Goal: Find specific page/section: Find specific page/section

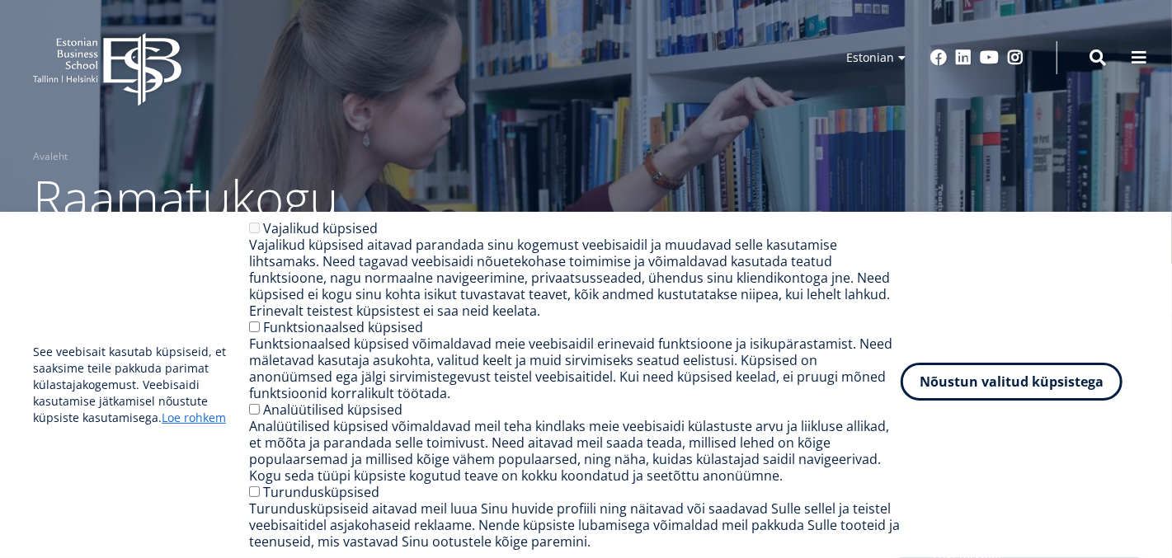
click at [1003, 393] on button "Nõustun valitud küpsistega" at bounding box center [1012, 382] width 222 height 38
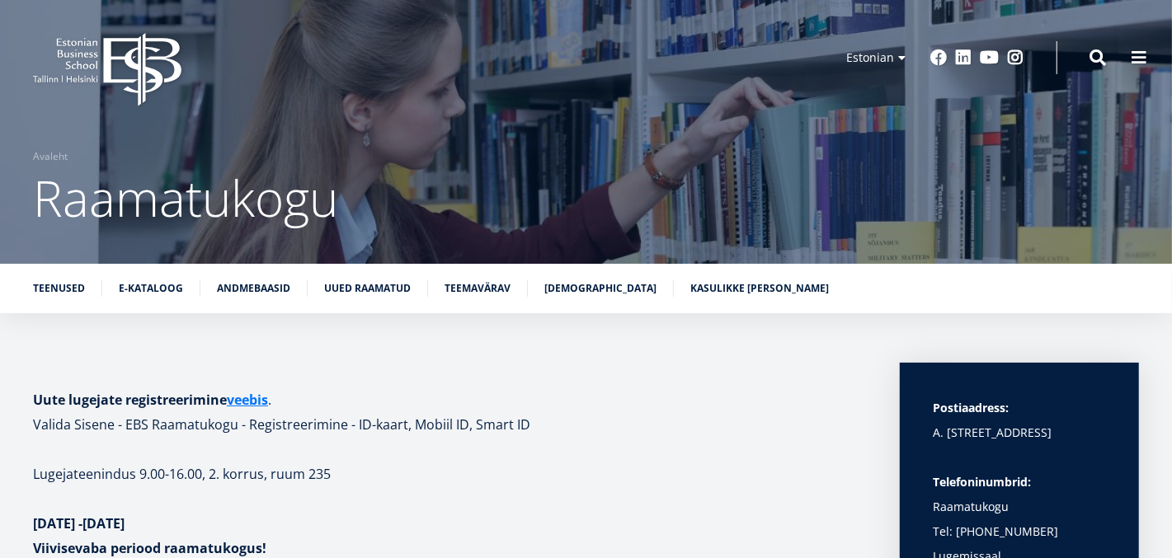
click at [122, 96] on icon "EBS Logo Created with Sketch." at bounding box center [107, 69] width 148 height 73
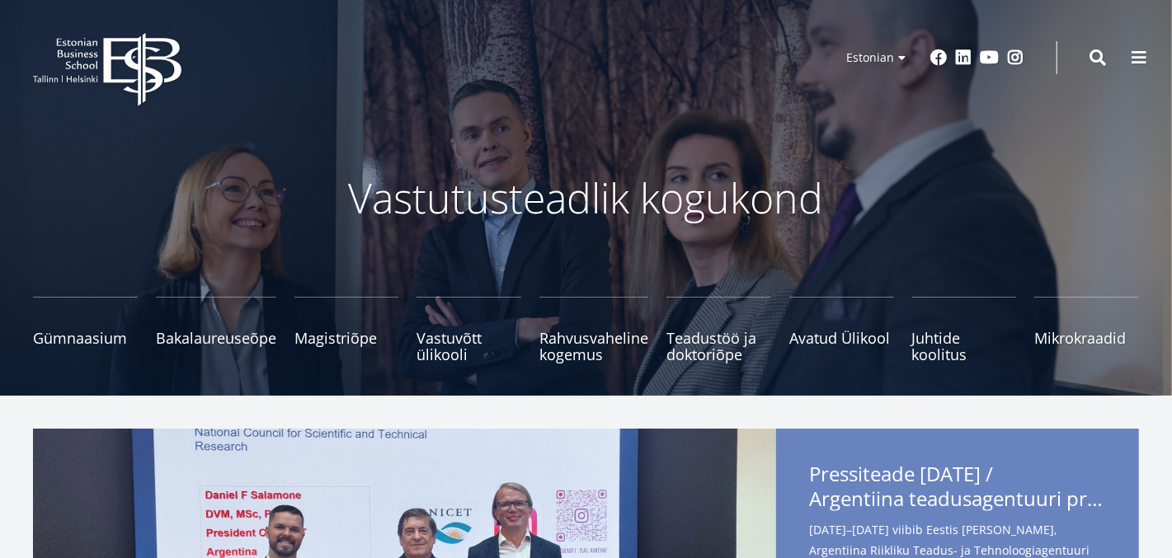
click at [825, 262] on div "Vastutusteadlik kogukond Gümnaasium Tutvu ja registreeru Bakalaureuseõpe Tutvu …" at bounding box center [586, 255] width 1172 height 214
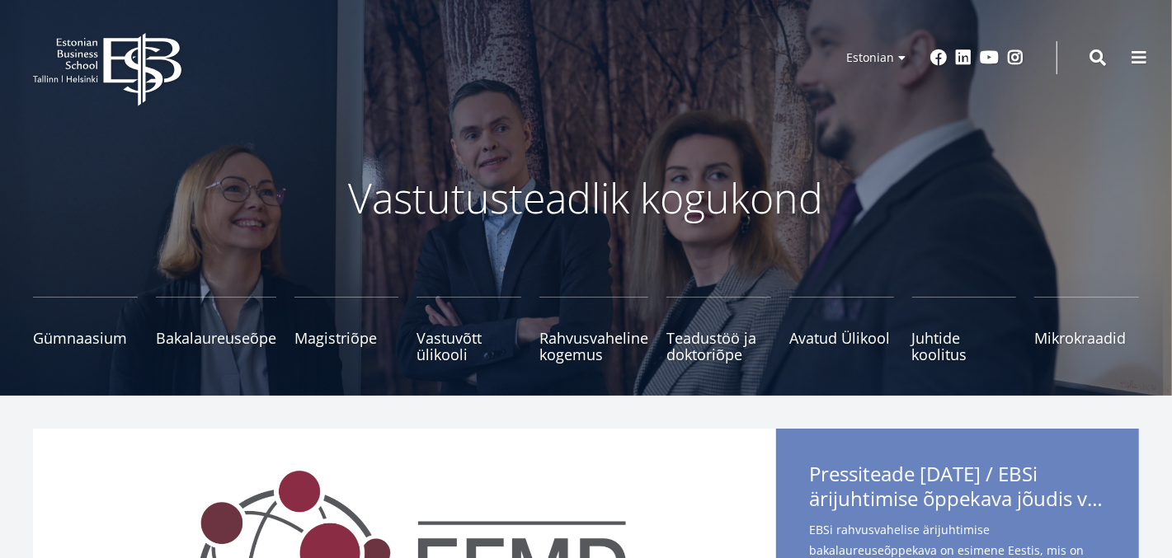
click at [1136, 126] on div "Vastutusteadlik kogukond Gümnaasium Tutvu ja registreeru Bakalaureuseõpe Tutvu …" at bounding box center [586, 198] width 1172 height 396
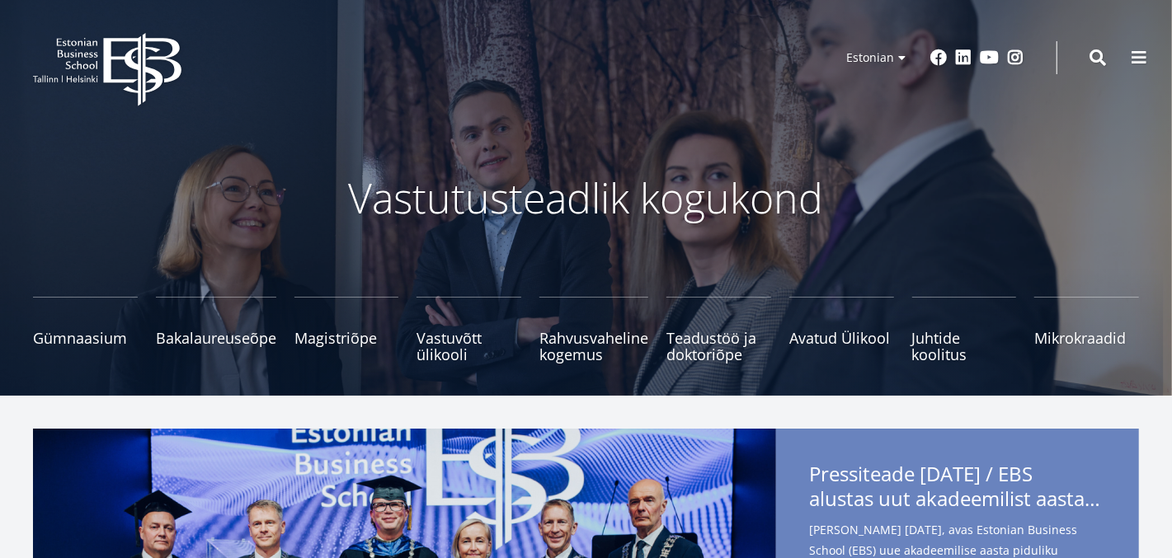
click at [843, 195] on p "Vastutusteadlik kogukond" at bounding box center [586, 197] width 874 height 49
click at [44, 328] on span "Gümnaasium Tutvu ja registreeru" at bounding box center [85, 330] width 105 height 16
